Goal: Task Accomplishment & Management: Use online tool/utility

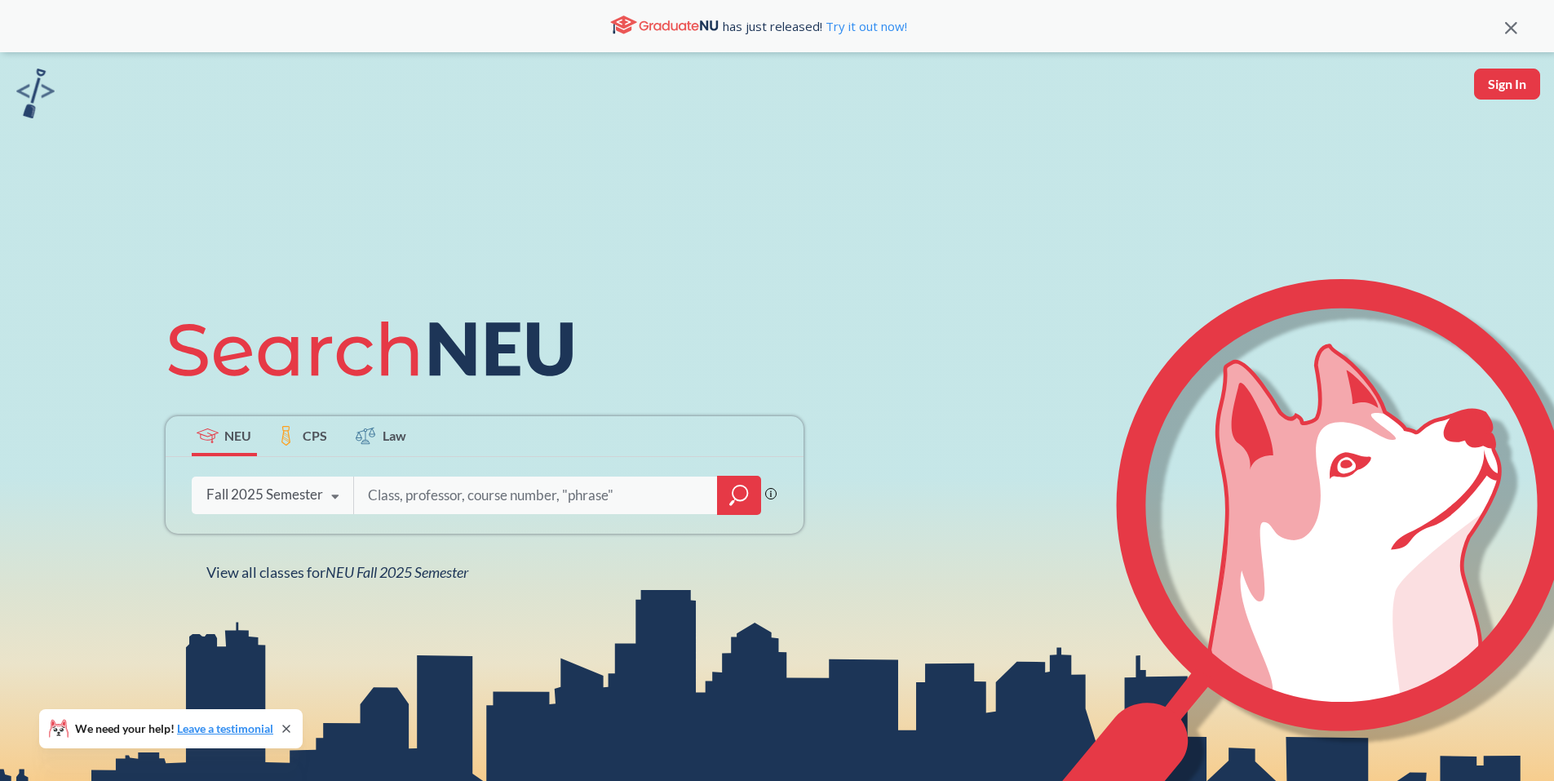
click at [432, 498] on input "search" at bounding box center [535, 495] width 339 height 34
type input "STRT 4501"
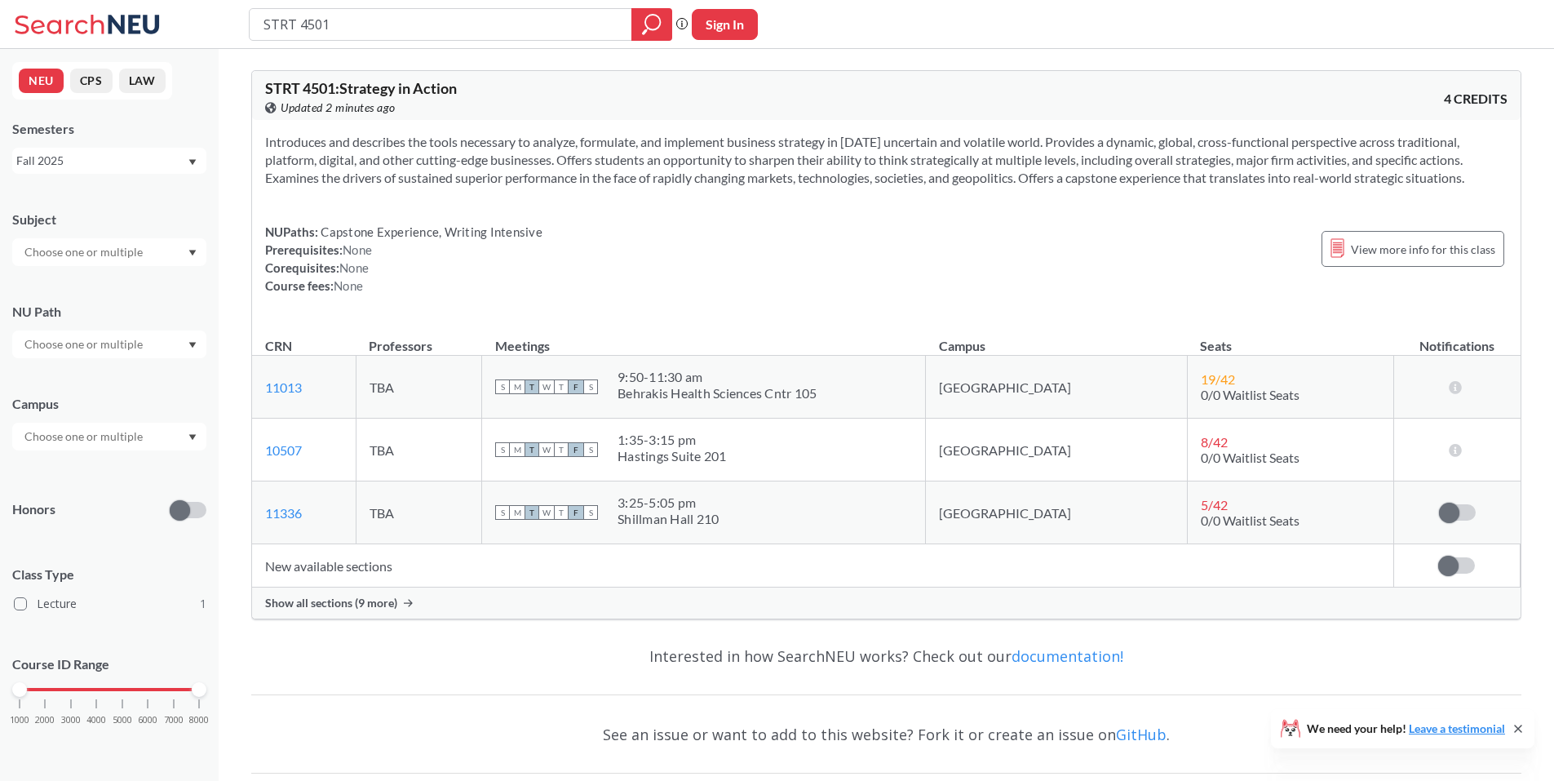
click at [352, 609] on span "Show all sections (9 more)" at bounding box center [331, 603] width 132 height 15
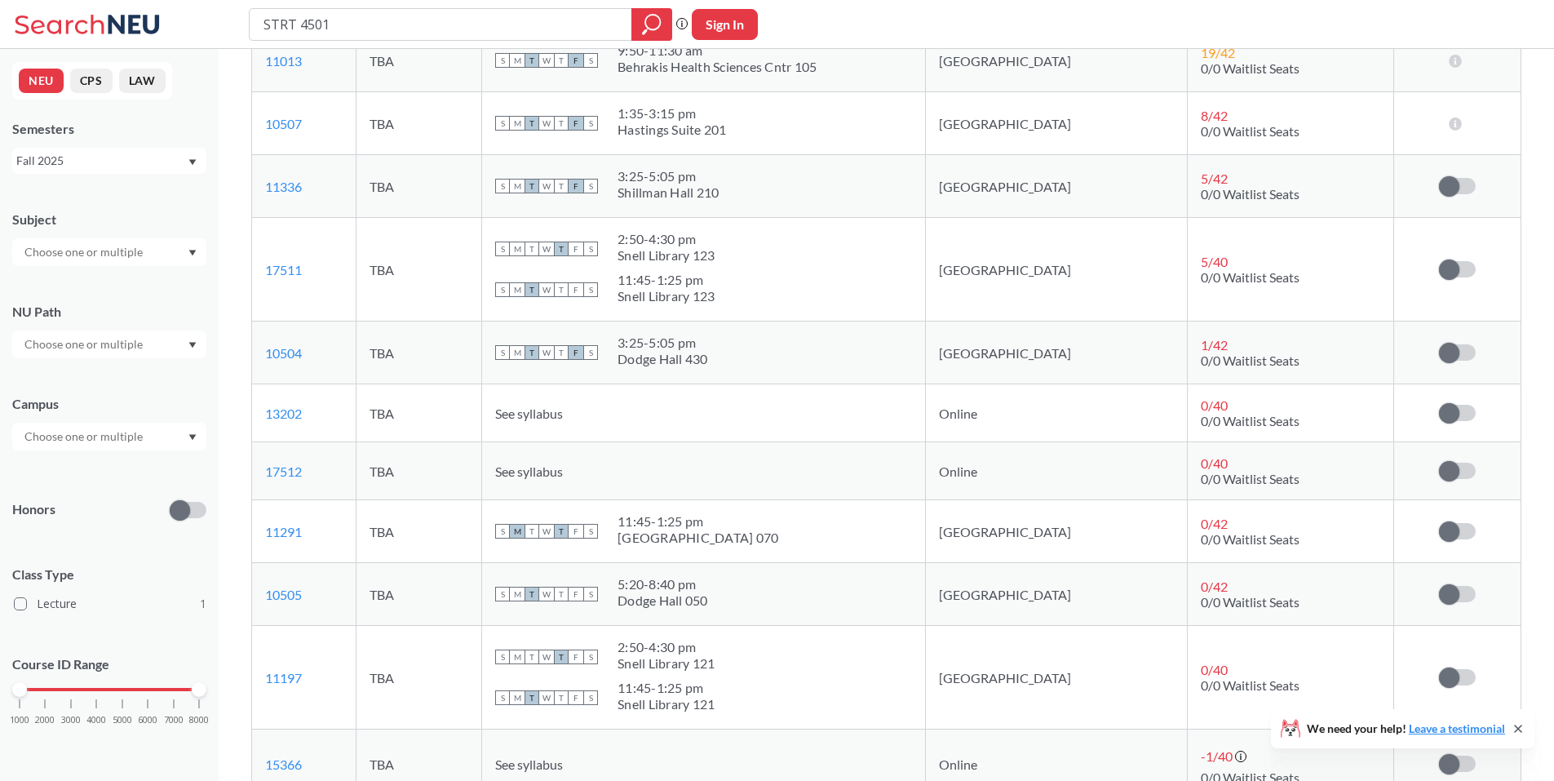
scroll to position [408, 0]
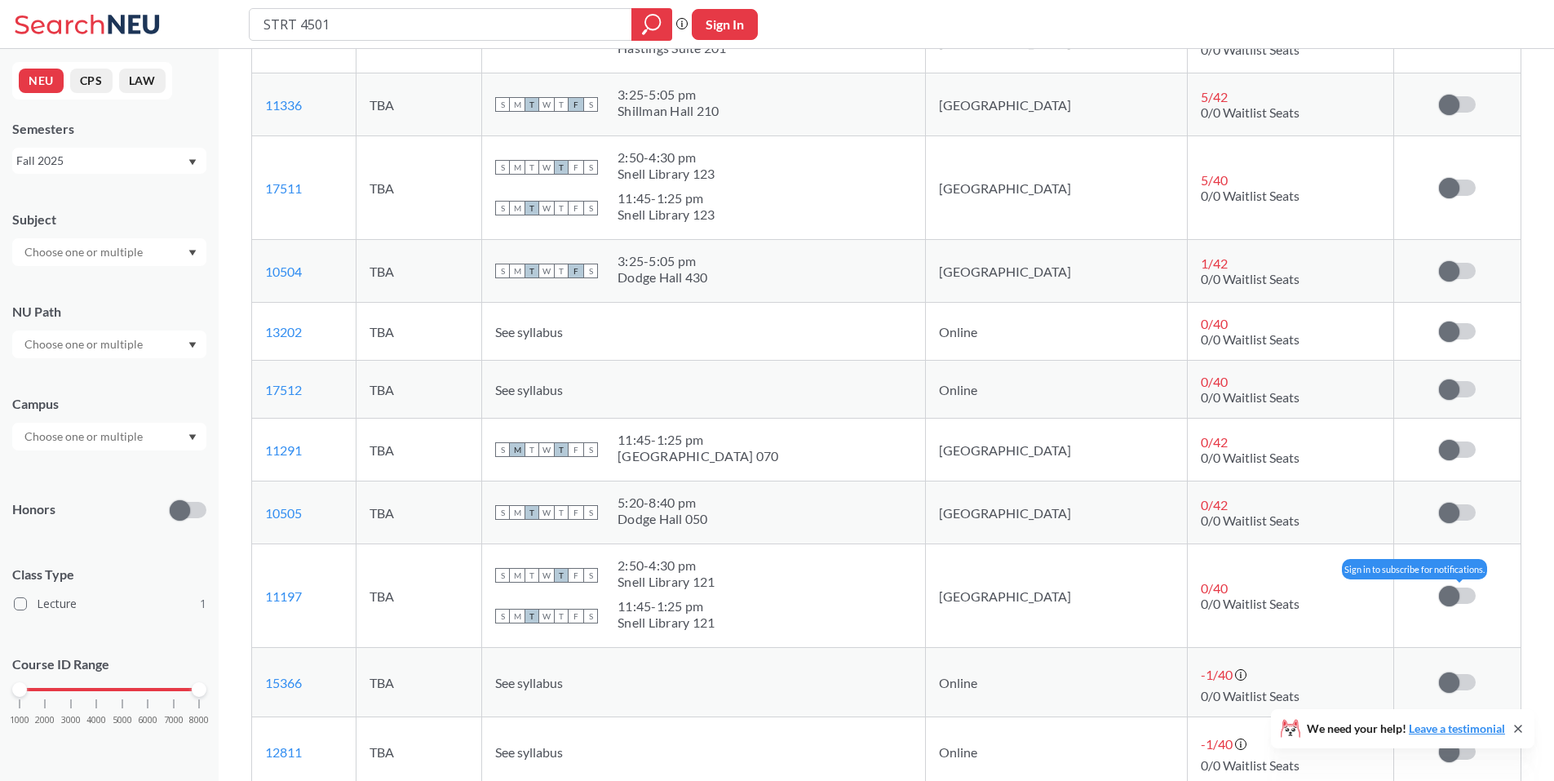
click at [1441, 596] on span at bounding box center [1449, 596] width 20 height 20
click at [1439, 587] on input "checkbox" at bounding box center [1439, 587] width 0 height 0
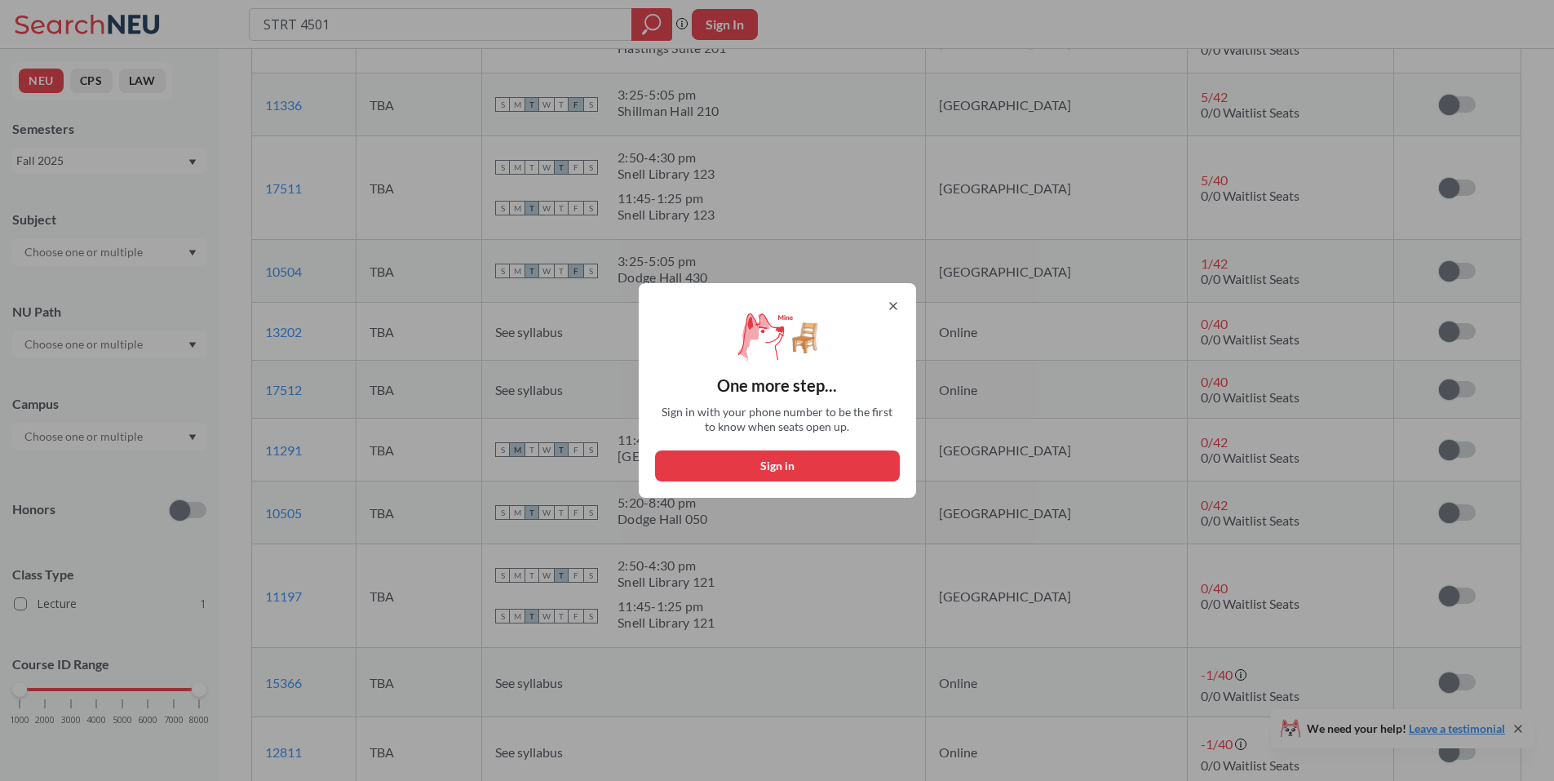
click at [795, 469] on button "Sign in" at bounding box center [777, 465] width 245 height 31
select select "US"
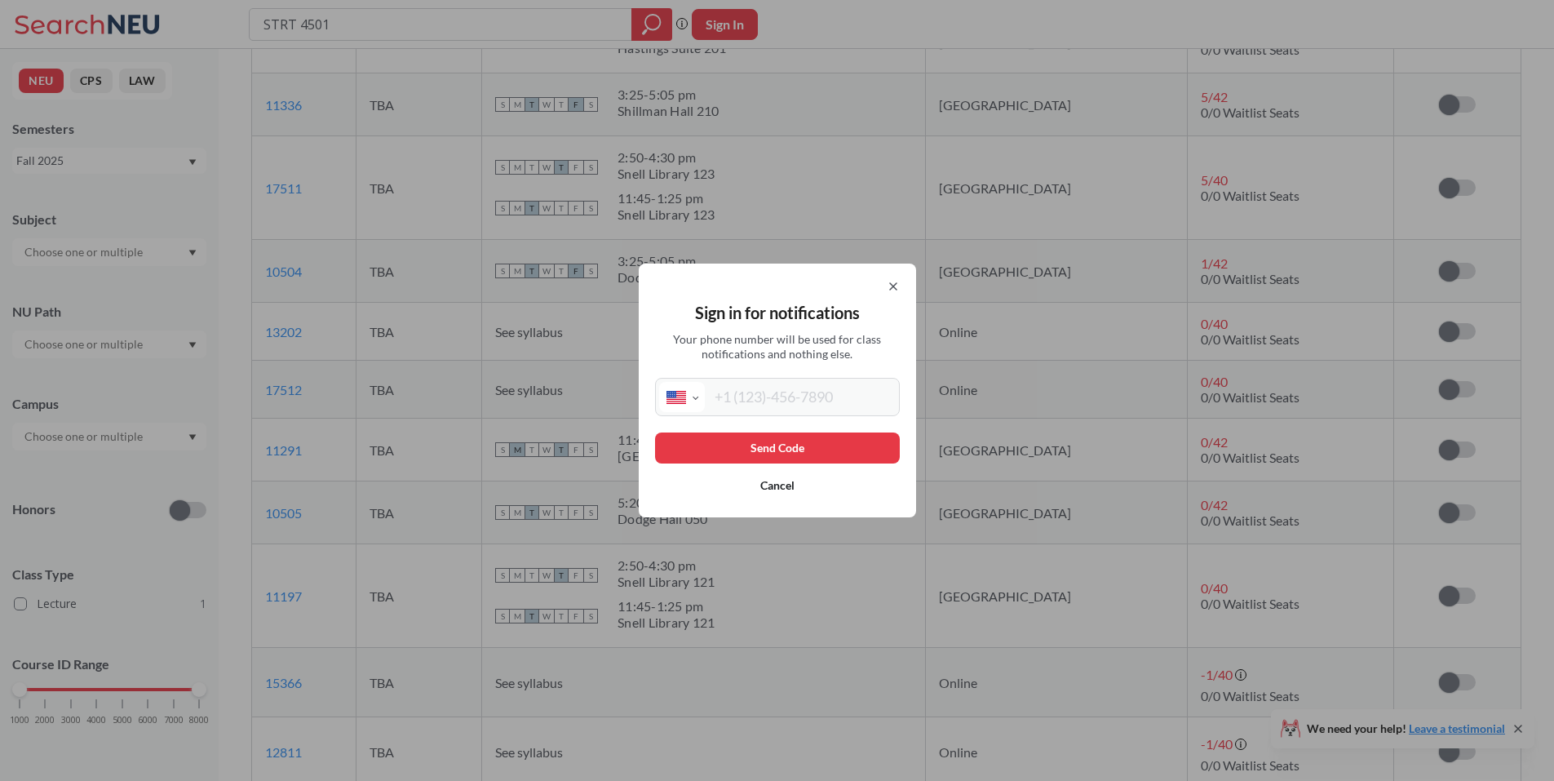
click at [791, 399] on input "tel" at bounding box center [800, 397] width 191 height 30
type input "[PHONE_NUMBER]"
click at [808, 445] on button "Send Code" at bounding box center [777, 447] width 245 height 31
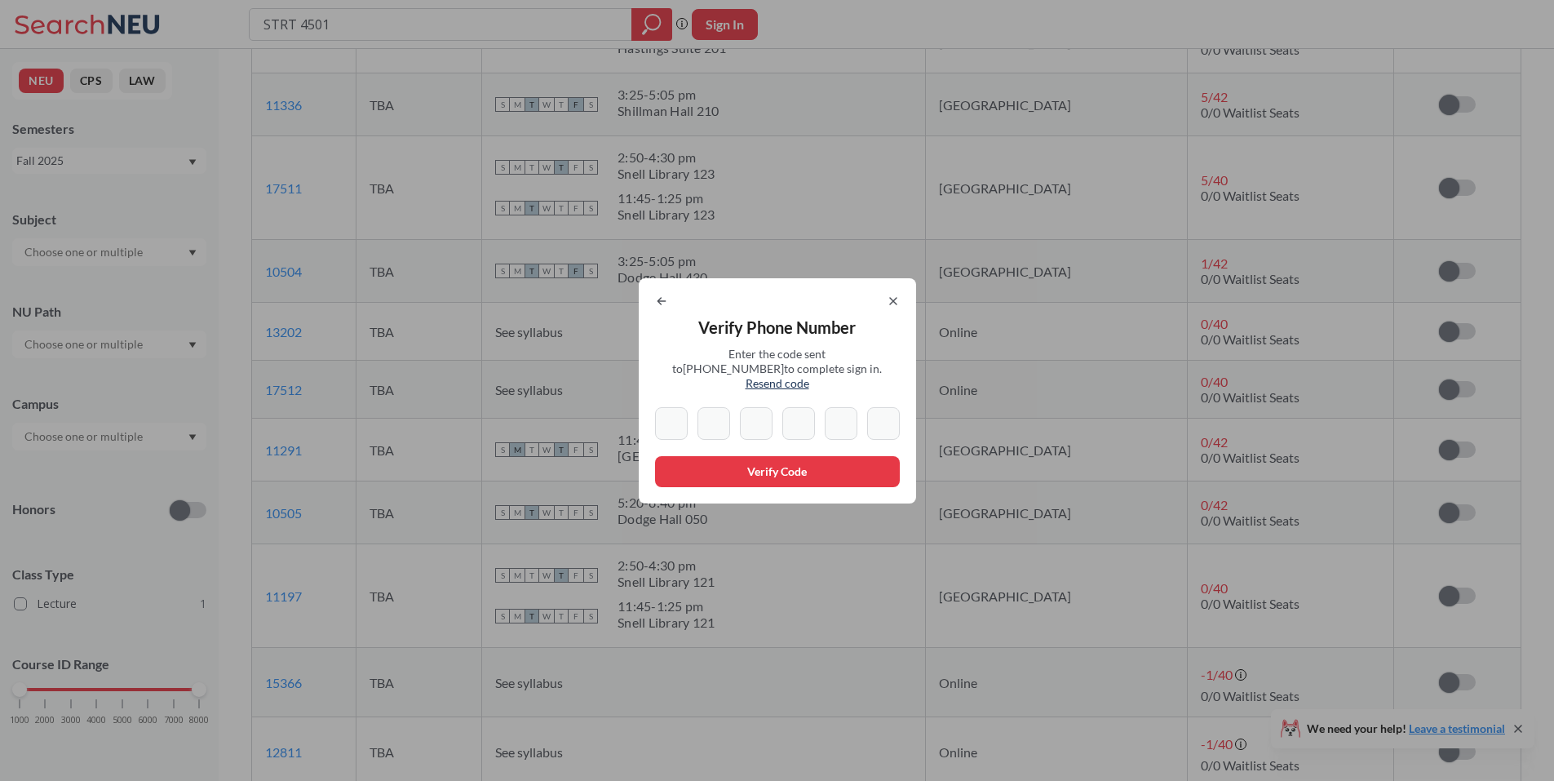
type input "8"
type input "0"
type input "5"
type input "6"
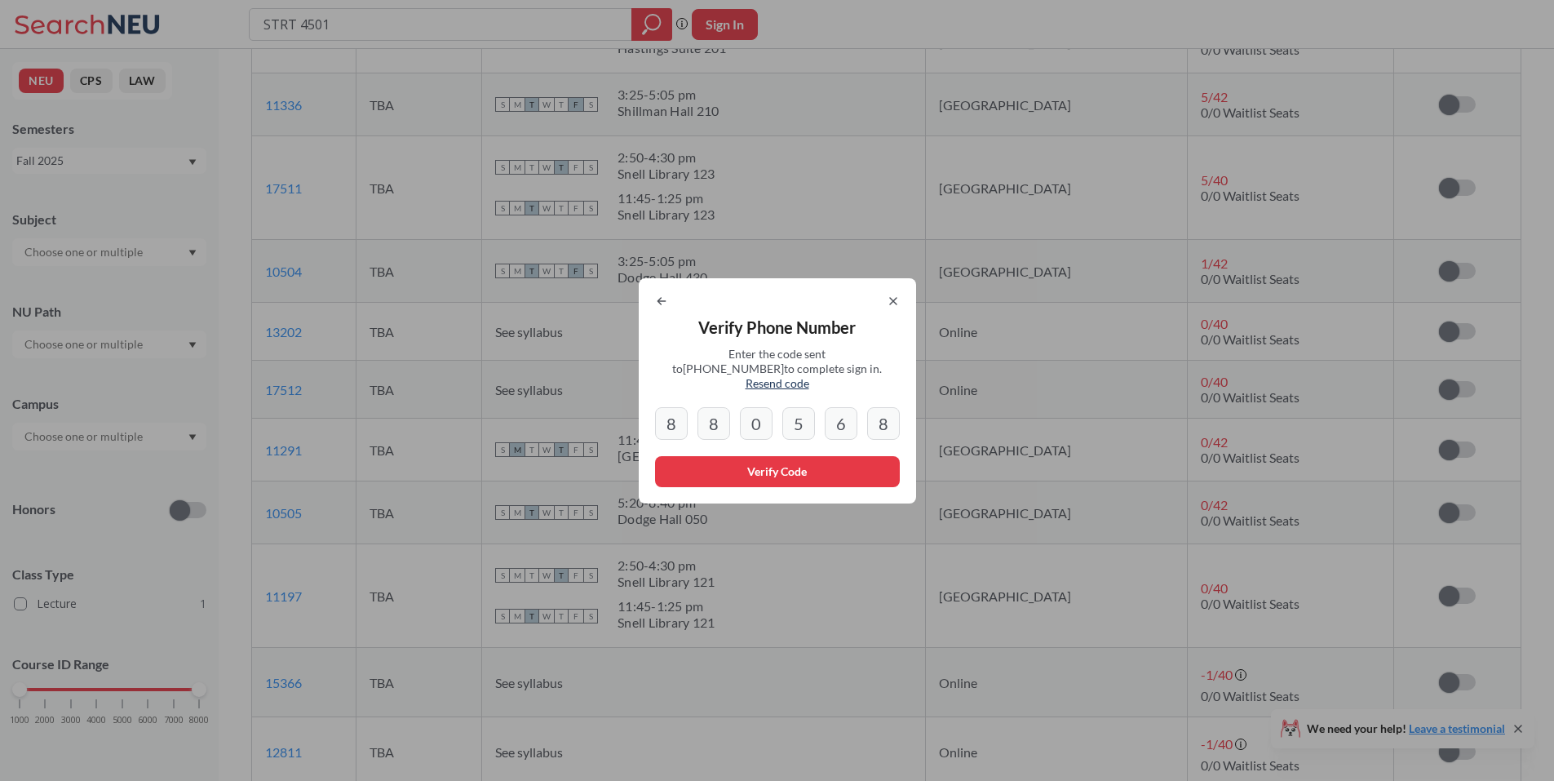
type input "8"
click at [743, 468] on button "Verify Code" at bounding box center [777, 471] width 245 height 31
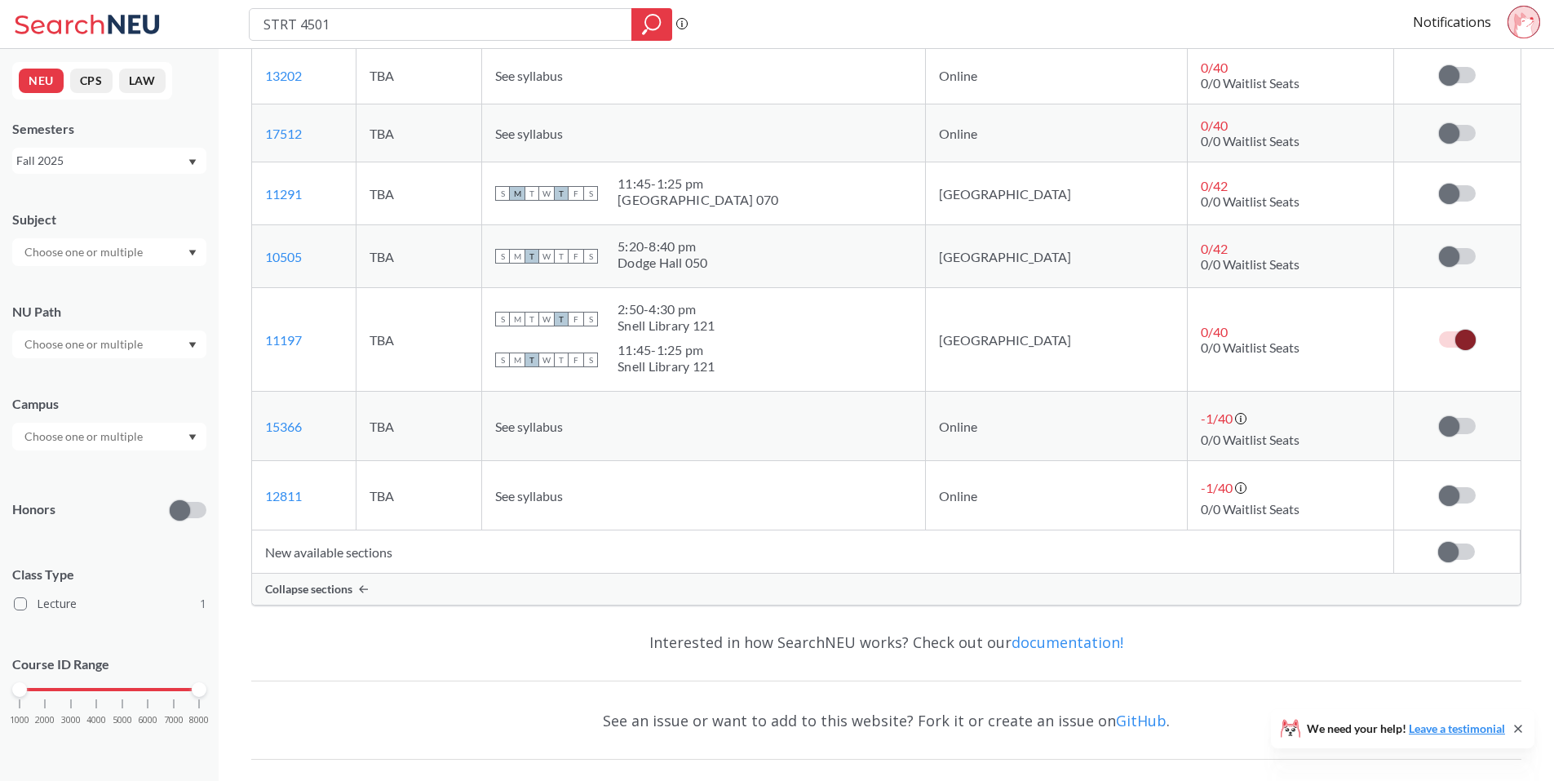
scroll to position [734, 0]
